Goal: Consume media (video, audio): Consume media (video, audio)

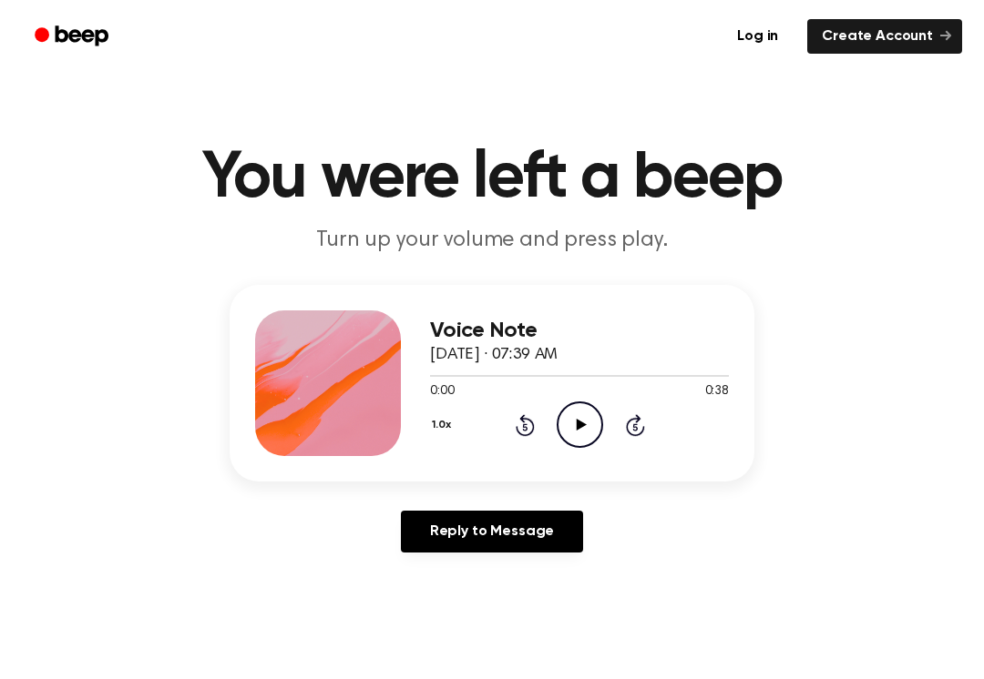
click at [612, 406] on div "1.0x Rewind 5 seconds Play Audio Skip 5 seconds" at bounding box center [579, 425] width 299 height 46
click at [566, 407] on circle at bounding box center [579, 425] width 45 height 45
click at [569, 439] on icon "Pause Audio" at bounding box center [579, 425] width 46 height 46
click at [582, 418] on icon "Play Audio" at bounding box center [579, 425] width 46 height 46
click at [549, 398] on div "0:16 0:38" at bounding box center [579, 392] width 299 height 19
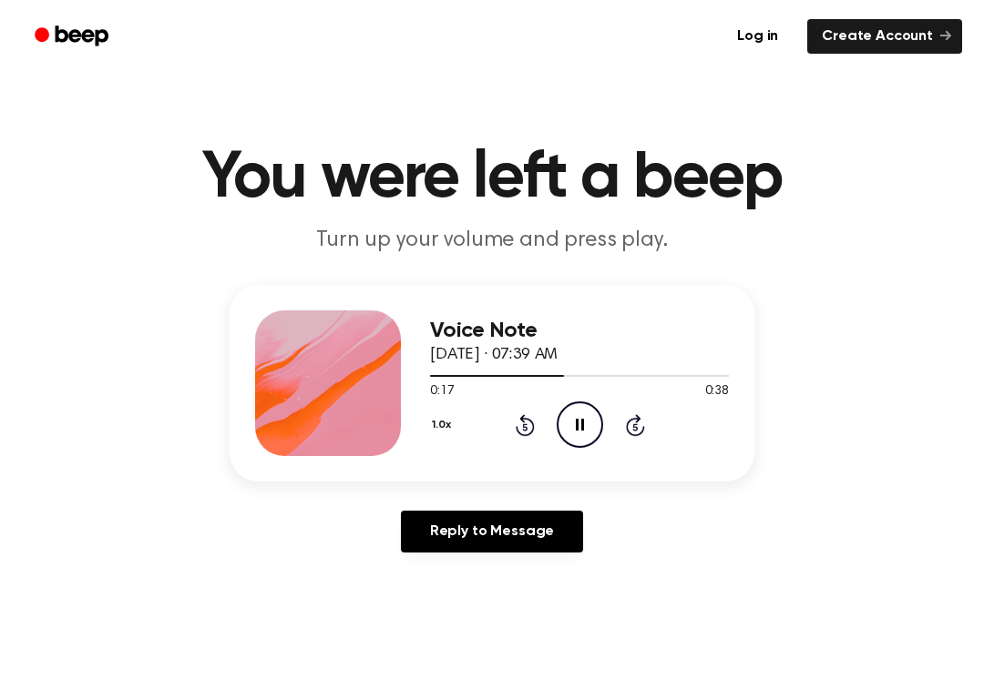
click at [549, 415] on div "1.0x Rewind 5 seconds Pause Audio Skip 5 seconds" at bounding box center [579, 425] width 299 height 46
click at [571, 407] on icon "Pause Audio" at bounding box center [579, 425] width 46 height 46
click at [522, 431] on icon "Rewind 5 seconds" at bounding box center [525, 425] width 20 height 24
click at [510, 417] on div "1.0x Rewind 5 seconds Play Audio Skip 5 seconds" at bounding box center [579, 425] width 299 height 46
click at [578, 427] on icon at bounding box center [581, 425] width 10 height 12
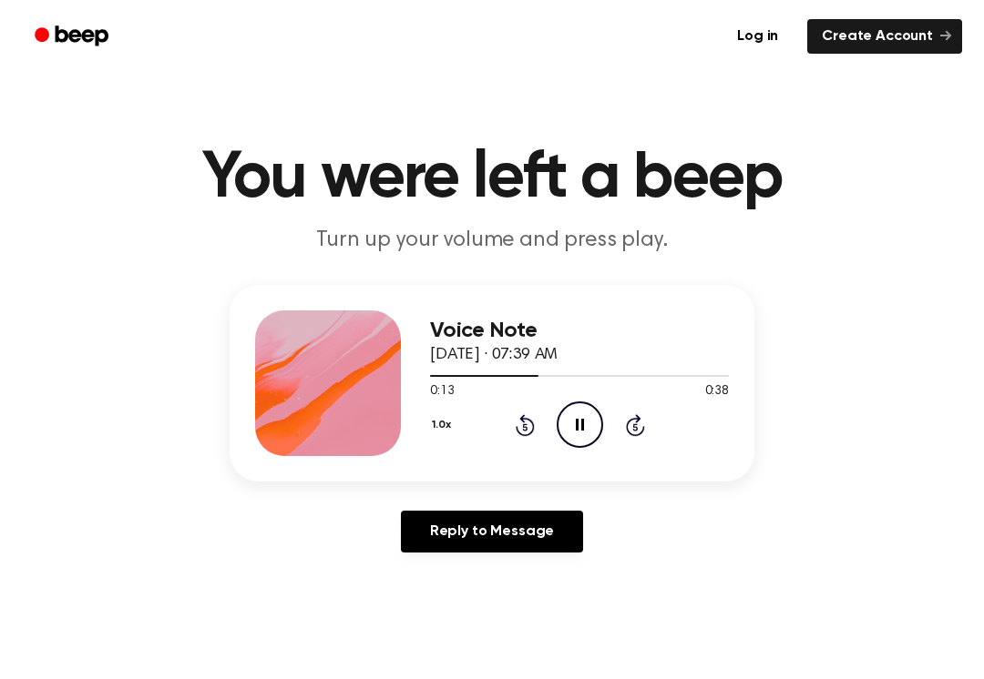
click at [518, 435] on icon "Rewind 5 seconds" at bounding box center [525, 425] width 20 height 24
click at [510, 423] on div "1.0x Rewind 5 seconds Pause Audio Skip 5 seconds" at bounding box center [579, 425] width 299 height 46
click at [577, 421] on icon at bounding box center [580, 425] width 8 height 12
click at [517, 430] on icon at bounding box center [524, 425] width 19 height 22
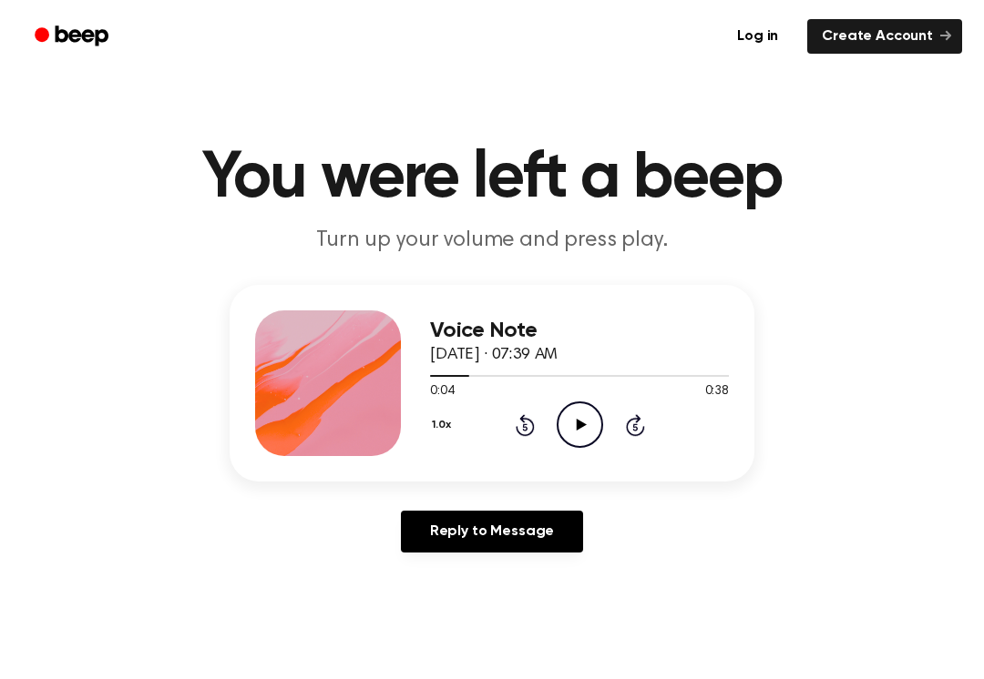
click at [517, 430] on icon at bounding box center [524, 425] width 19 height 22
click at [505, 419] on div "1.0x Rewind 5 seconds Play Audio Skip 5 seconds" at bounding box center [579, 425] width 299 height 46
click at [598, 433] on icon "Play Audio" at bounding box center [579, 425] width 46 height 46
click at [587, 397] on div "0:16 0:38" at bounding box center [579, 392] width 299 height 19
click at [577, 433] on icon "Pause Audio" at bounding box center [579, 425] width 46 height 46
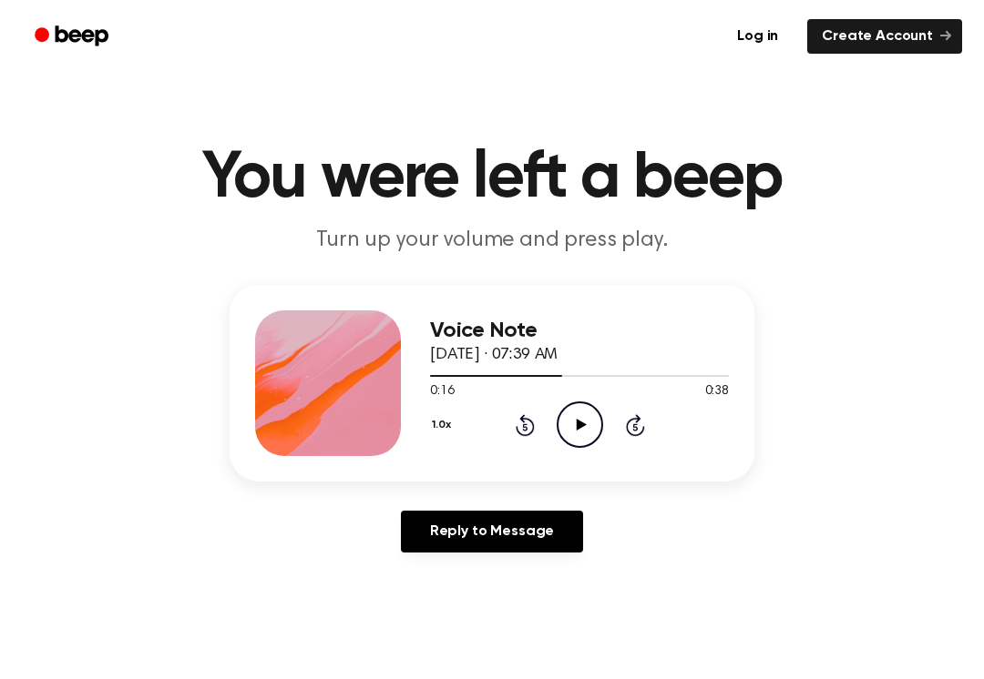
click at [58, 132] on main "You were left a beep Turn up your volume and press play. Voice Note [DATE] · 07…" at bounding box center [492, 561] width 984 height 1123
click at [515, 425] on icon "Rewind 5 seconds" at bounding box center [525, 425] width 20 height 24
click at [510, 422] on div "1.0x Rewind 5 seconds Play Audio Skip 5 seconds" at bounding box center [579, 425] width 299 height 46
click at [525, 423] on icon at bounding box center [524, 425] width 19 height 22
click at [518, 420] on icon "Rewind 5 seconds" at bounding box center [525, 425] width 20 height 24
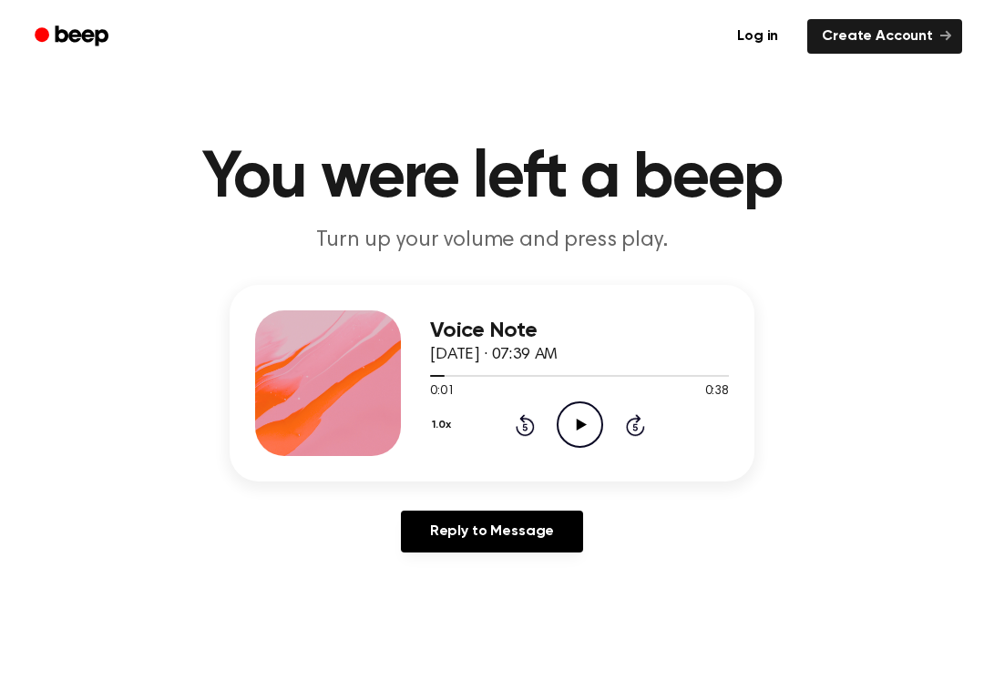
click at [517, 436] on icon "Rewind 5 seconds" at bounding box center [525, 425] width 20 height 24
click at [580, 423] on icon at bounding box center [581, 425] width 10 height 12
click at [566, 423] on icon "Pause Audio" at bounding box center [579, 425] width 46 height 46
click at [532, 436] on icon "Rewind 5 seconds" at bounding box center [525, 425] width 20 height 24
click at [540, 416] on div "1.0x Rewind 5 seconds Play Audio Skip 5 seconds" at bounding box center [579, 425] width 299 height 46
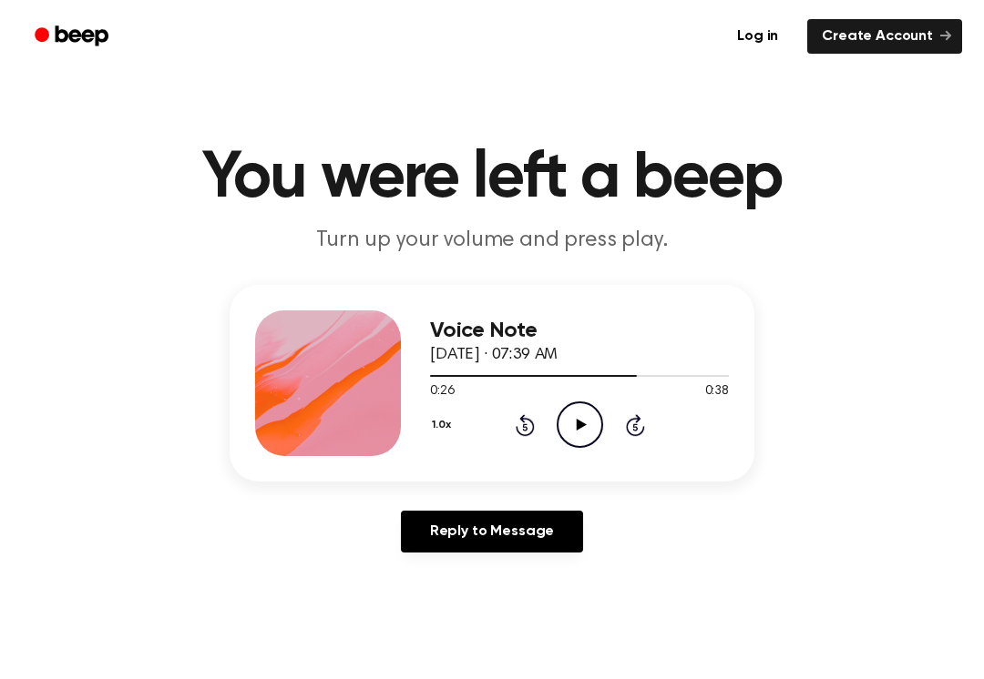
click at [599, 416] on circle at bounding box center [579, 425] width 45 height 45
click at [509, 417] on div "1.0x Rewind 5 seconds Pause Audio Skip 5 seconds" at bounding box center [579, 425] width 299 height 46
click at [508, 417] on div "1.0x Rewind 5 seconds Pause Audio Skip 5 seconds" at bounding box center [579, 425] width 299 height 46
click at [517, 407] on div "1.0x Rewind 5 seconds Pause Audio Skip 5 seconds" at bounding box center [579, 425] width 299 height 46
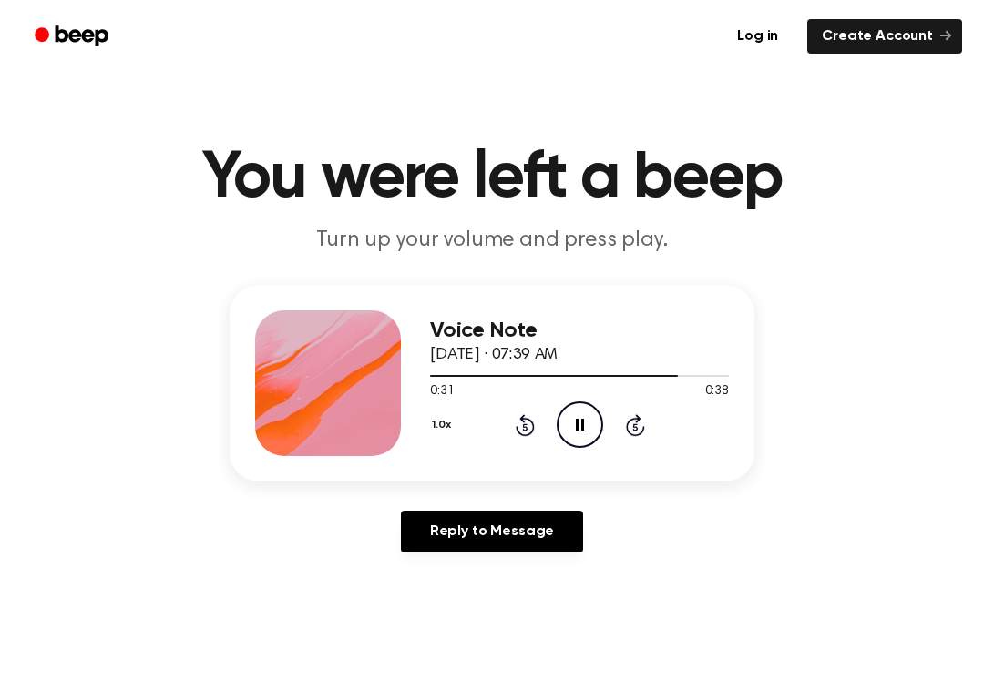
click at [515, 434] on icon "Rewind 5 seconds" at bounding box center [525, 425] width 20 height 24
click at [524, 413] on icon "Rewind 5 seconds" at bounding box center [525, 425] width 20 height 24
click at [572, 403] on circle at bounding box center [579, 425] width 45 height 45
click at [564, 403] on icon "Play Audio" at bounding box center [579, 425] width 46 height 46
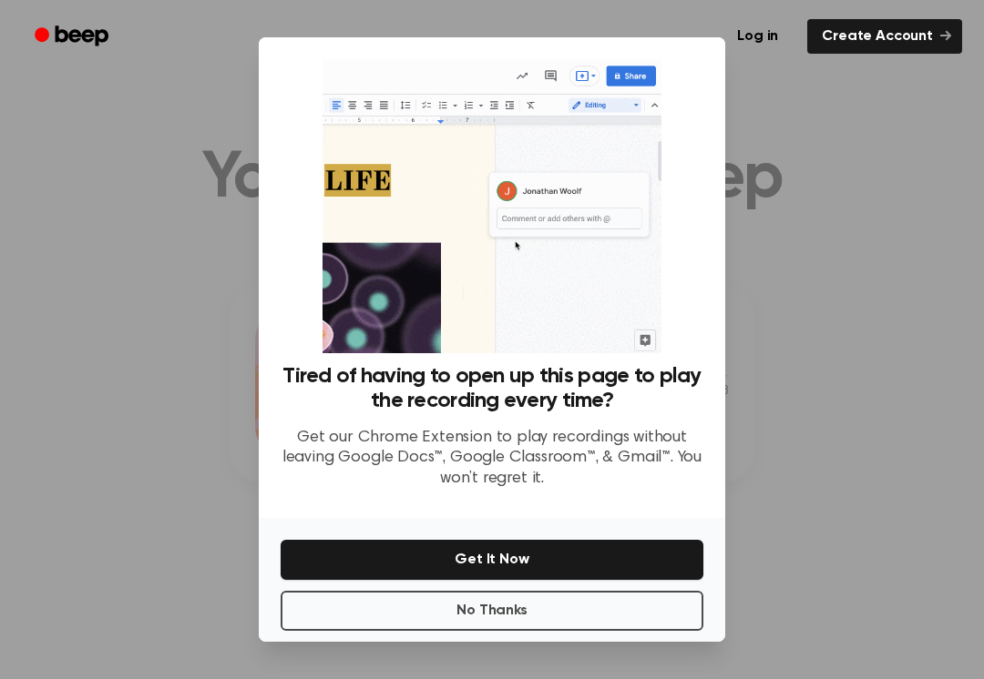
click at [139, 512] on div at bounding box center [492, 339] width 984 height 679
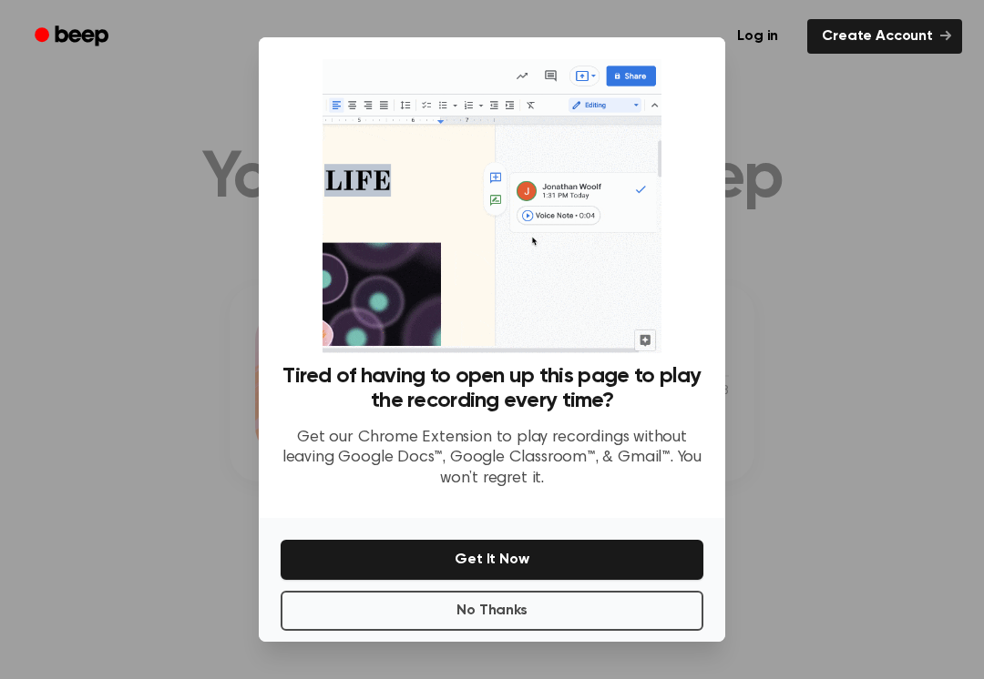
click at [333, 608] on button "No Thanks" at bounding box center [492, 611] width 423 height 40
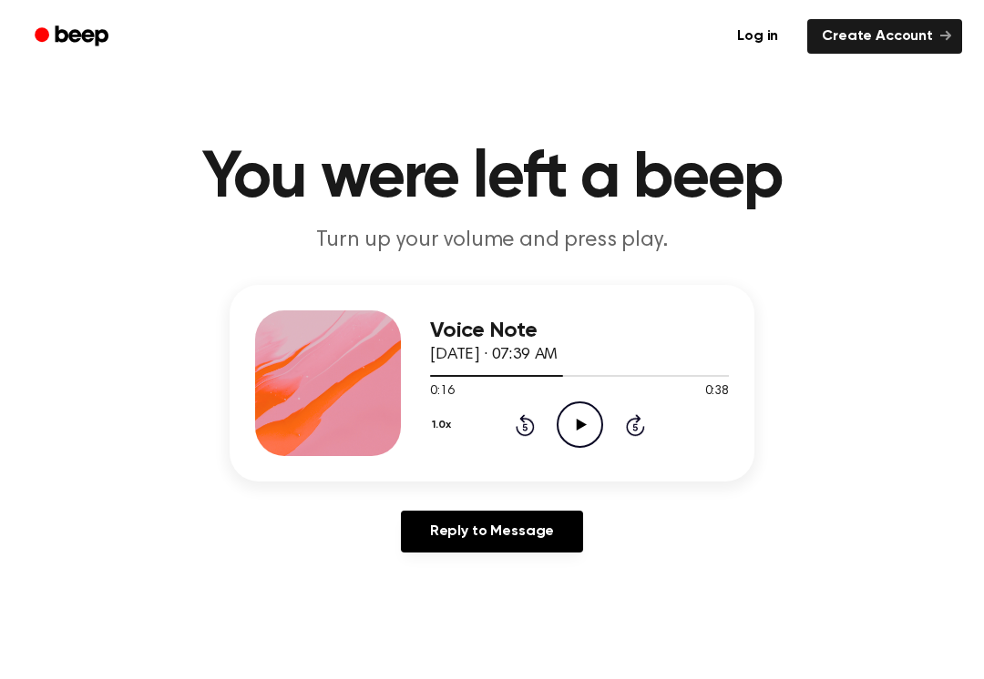
click at [578, 435] on icon "Play Audio" at bounding box center [579, 425] width 46 height 46
